Goal: Information Seeking & Learning: Learn about a topic

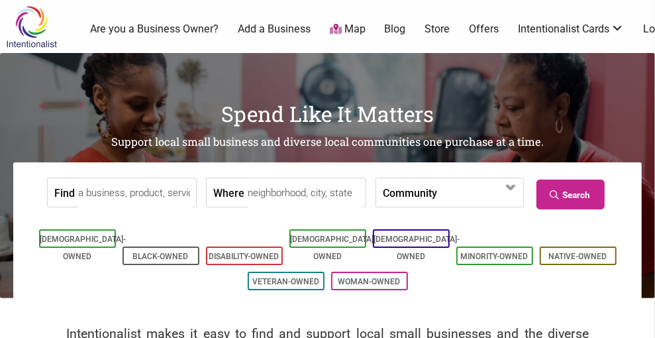
click at [272, 197] on input "Where" at bounding box center [305, 193] width 115 height 30
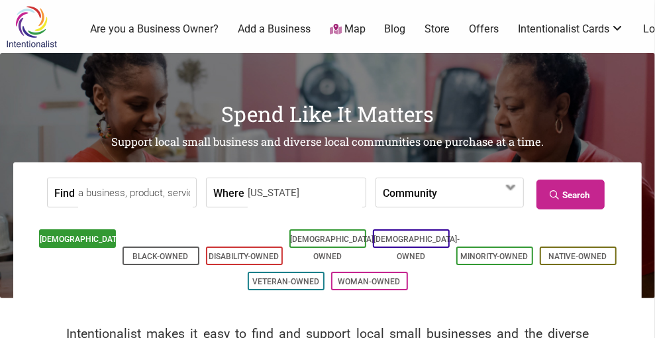
type input "alabama"
click at [92, 247] on link "[DEMOGRAPHIC_DATA]-Owned" at bounding box center [83, 248] width 86 height 27
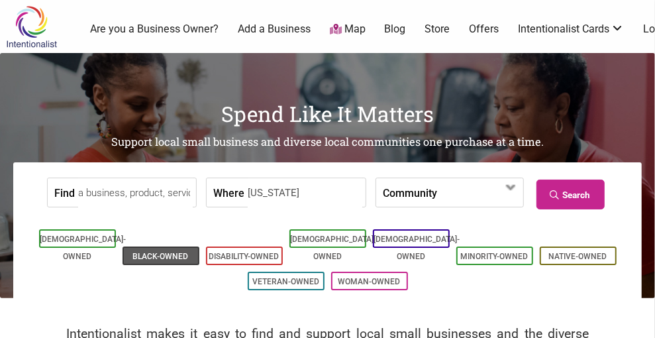
click at [147, 246] on li "Black-Owned" at bounding box center [161, 255] width 77 height 19
click at [309, 197] on input "Where" at bounding box center [305, 193] width 115 height 30
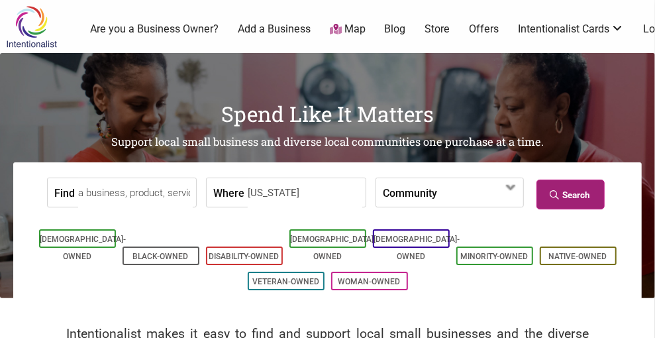
type input "[US_STATE]"
click at [576, 198] on link "Search" at bounding box center [571, 195] width 68 height 30
click at [518, 189] on span at bounding box center [511, 187] width 21 height 21
click at [269, 200] on input "Where" at bounding box center [305, 193] width 115 height 30
click at [269, 200] on input "A" at bounding box center [305, 193] width 115 height 30
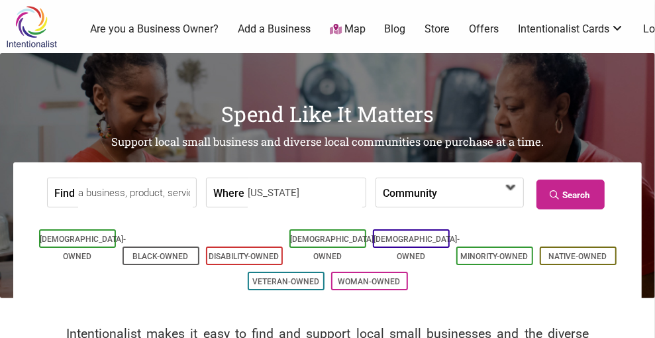
type input "[US_STATE]"
click at [515, 190] on span at bounding box center [511, 187] width 21 height 21
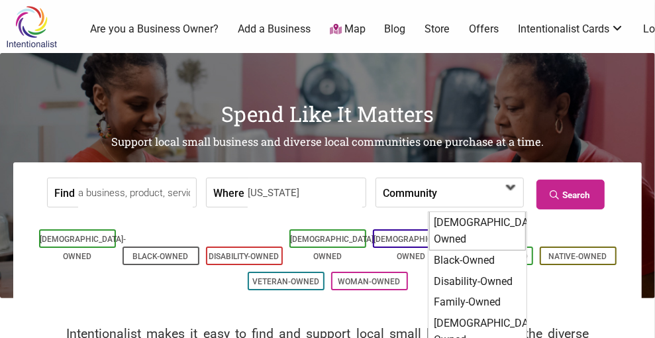
click at [484, 221] on div "[DEMOGRAPHIC_DATA]-Owned" at bounding box center [477, 230] width 97 height 39
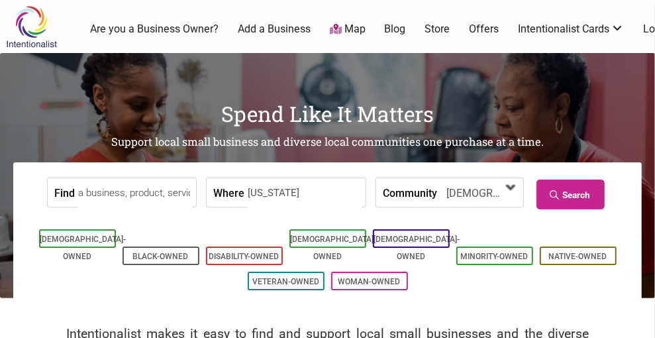
click at [519, 190] on span at bounding box center [511, 187] width 21 height 21
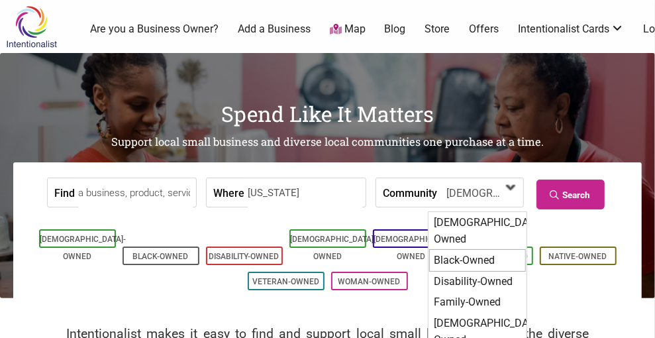
click at [467, 249] on div "Black-Owned" at bounding box center [477, 260] width 97 height 23
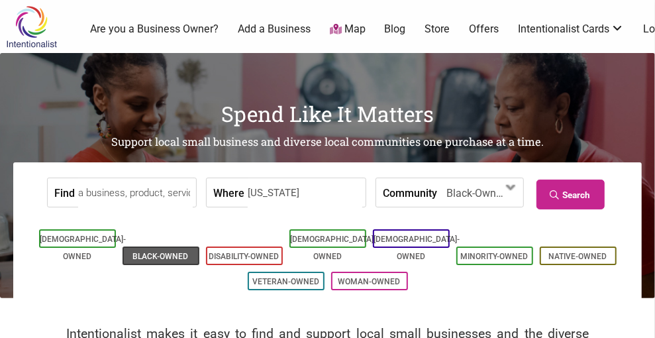
click at [163, 252] on link "Black-Owned" at bounding box center [161, 256] width 56 height 9
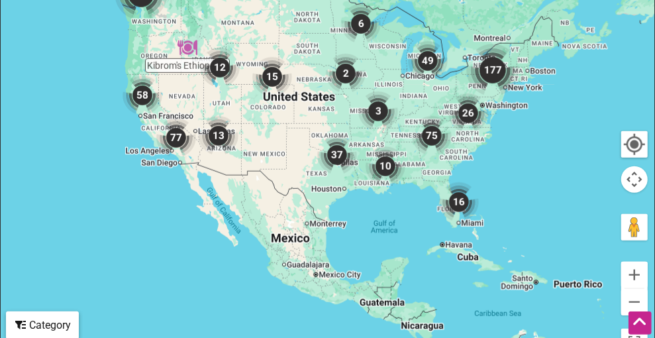
scroll to position [493, 0]
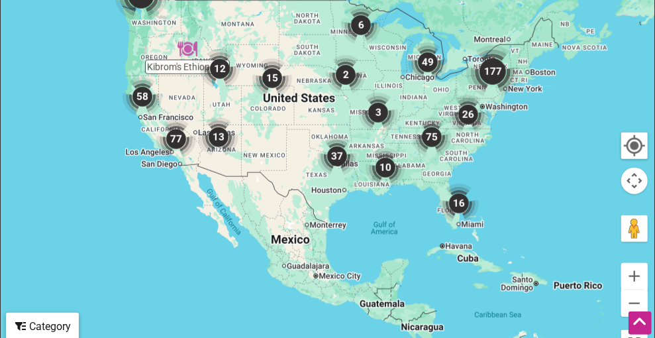
click at [407, 162] on img "75" at bounding box center [432, 137] width 50 height 50
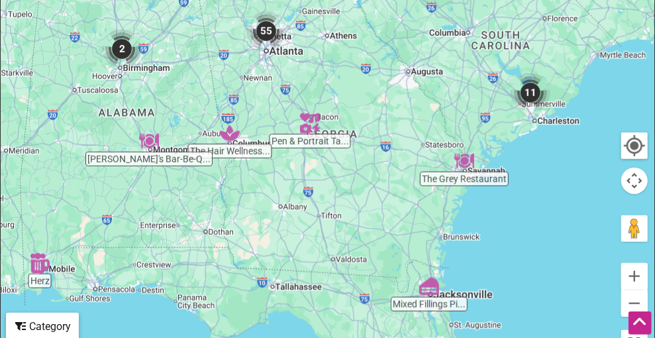
click at [119, 74] on img "2" at bounding box center [122, 49] width 50 height 50
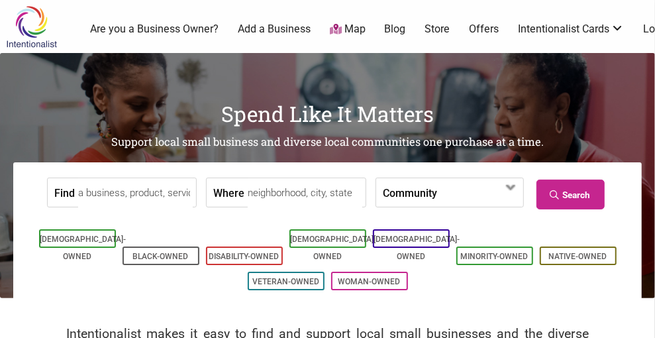
click at [134, 197] on input "Find" at bounding box center [135, 193] width 115 height 30
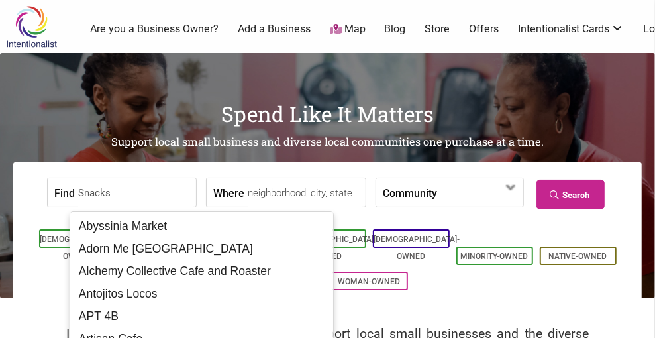
type input "Snacks"
click at [252, 195] on input "Where" at bounding box center [305, 193] width 115 height 30
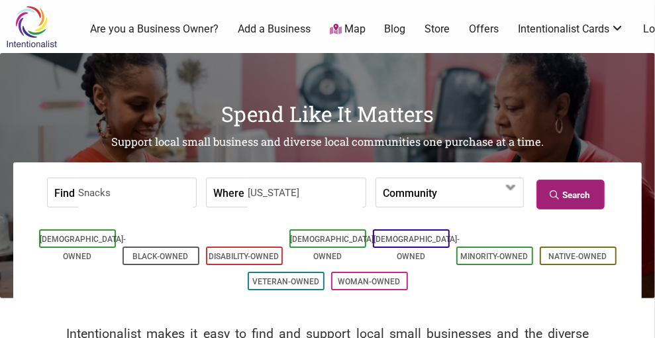
type input "[US_STATE]"
click at [582, 196] on link "Search" at bounding box center [571, 195] width 68 height 30
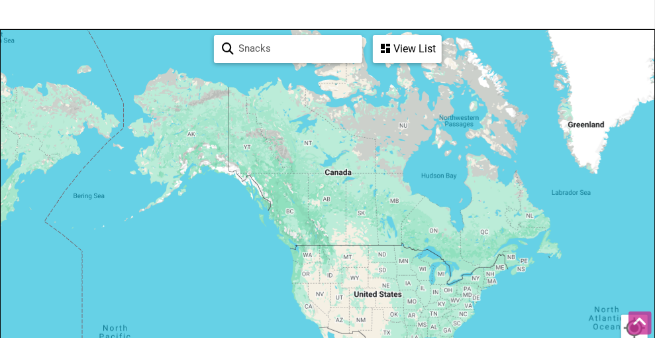
scroll to position [168, 0]
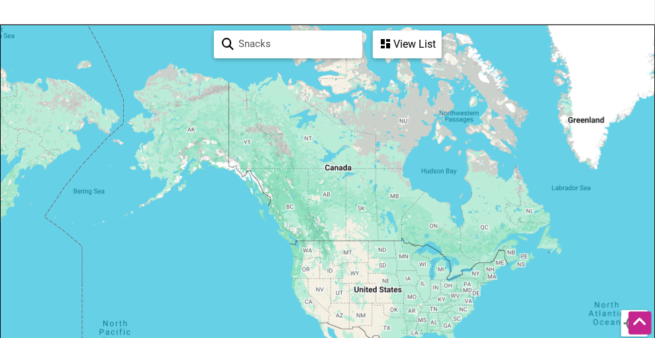
click at [406, 53] on div "View List" at bounding box center [407, 44] width 66 height 25
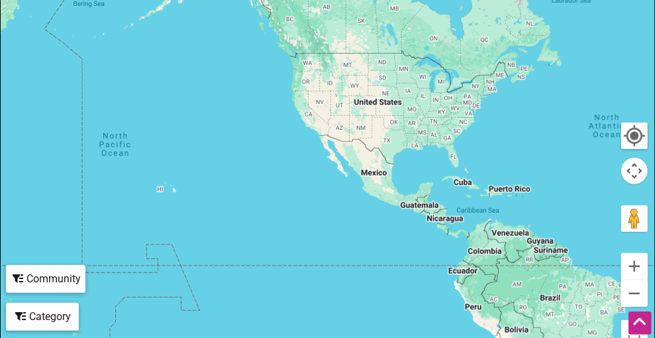
scroll to position [362, 0]
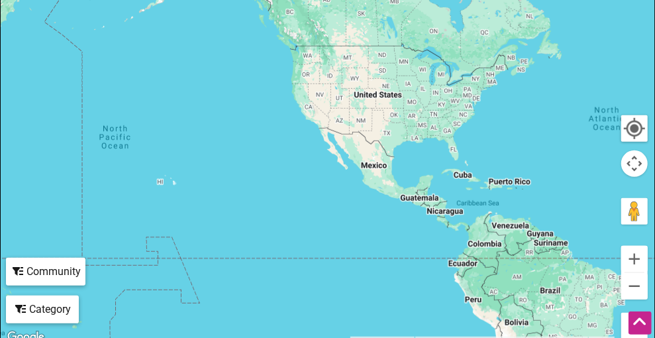
click at [433, 137] on div at bounding box center [328, 87] width 654 height 515
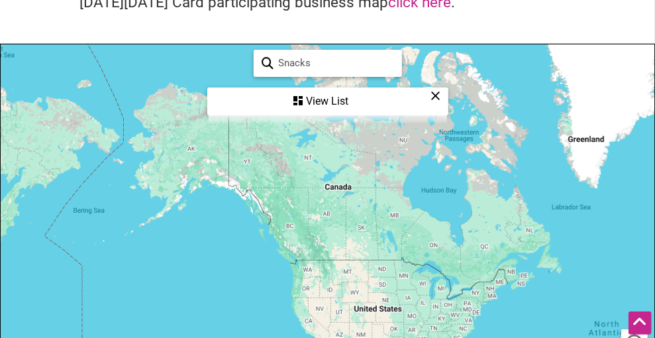
scroll to position [0, 0]
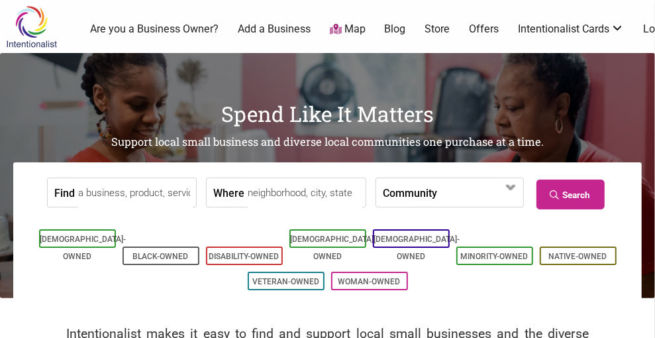
click at [270, 197] on input "Where" at bounding box center [305, 193] width 115 height 30
type input "AL"
click at [169, 252] on link "Black-Owned" at bounding box center [161, 256] width 56 height 9
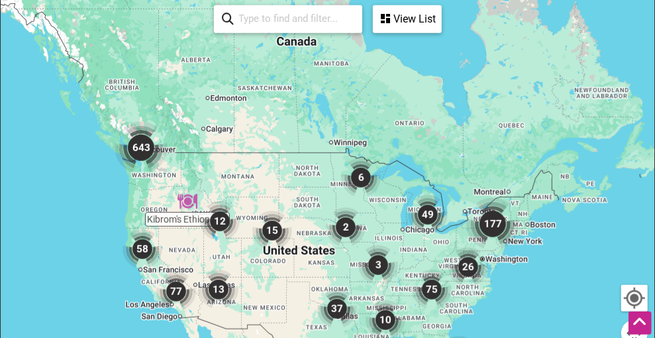
scroll to position [338, 0]
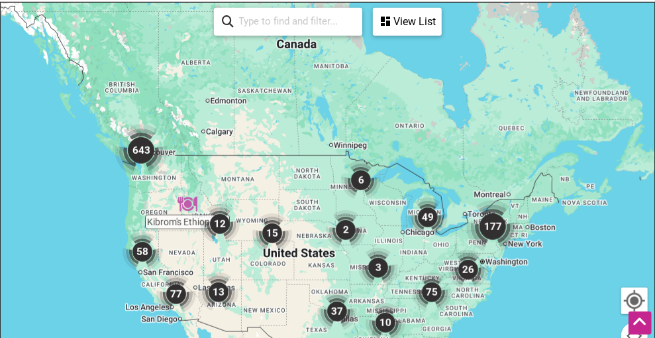
click at [360, 205] on img "6" at bounding box center [361, 180] width 50 height 50
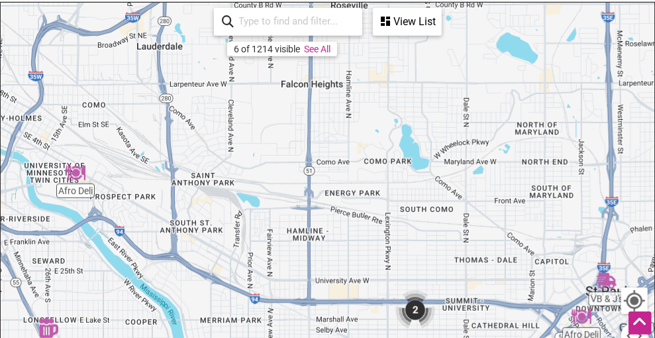
click at [406, 34] on div "View List" at bounding box center [407, 21] width 66 height 25
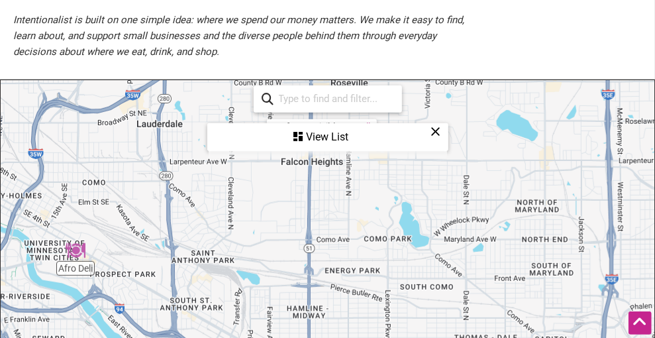
scroll to position [245, 0]
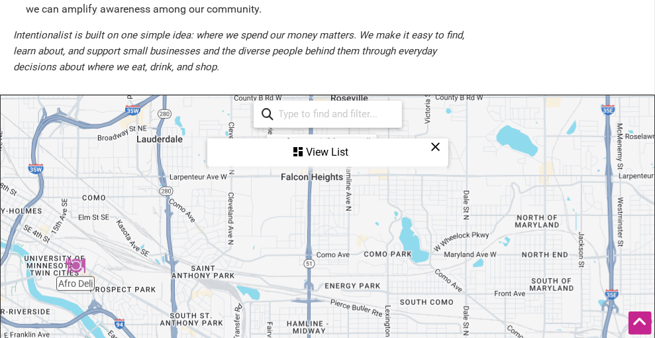
click at [296, 157] on icon at bounding box center [298, 151] width 9 height 11
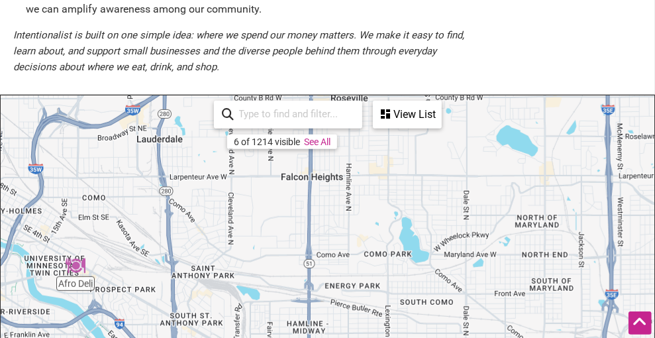
click at [321, 147] on link "See All" at bounding box center [317, 141] width 27 height 11
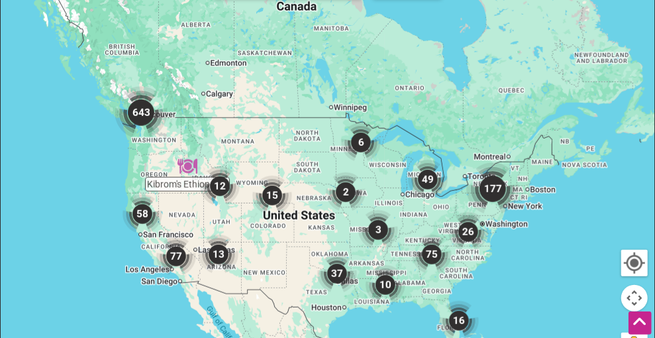
scroll to position [364, 0]
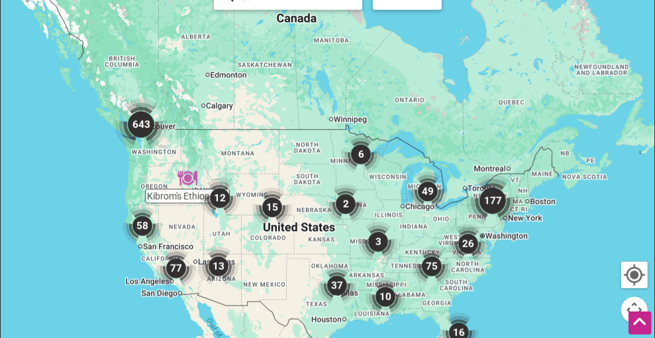
click at [364, 180] on img "6" at bounding box center [361, 154] width 50 height 50
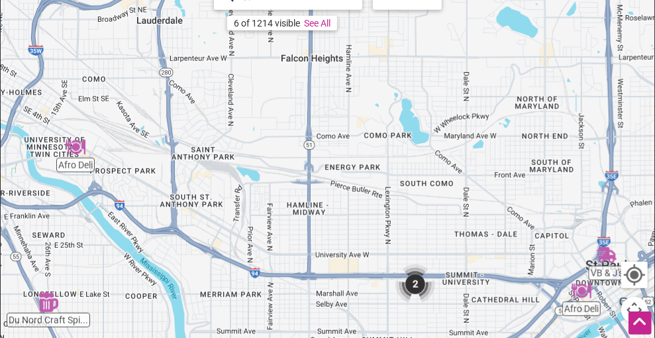
click at [75, 162] on img "Afro Deli" at bounding box center [75, 147] width 30 height 30
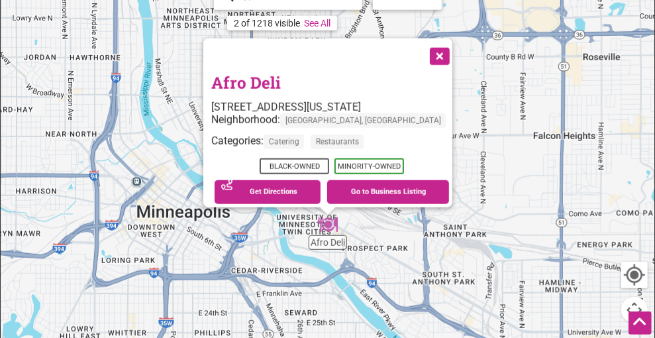
click at [438, 72] on button "Close" at bounding box center [438, 54] width 33 height 33
